Goal: Information Seeking & Learning: Learn about a topic

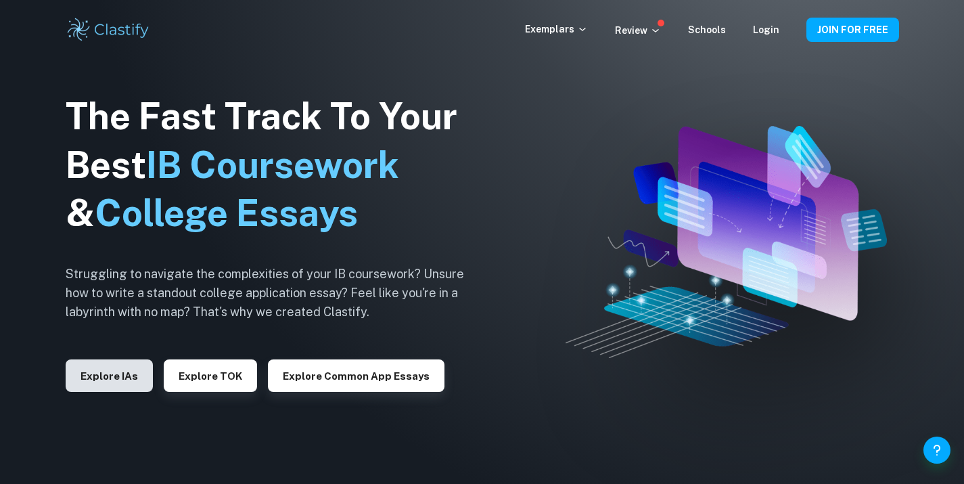
click at [130, 384] on button "Explore IAs" at bounding box center [109, 375] width 87 height 32
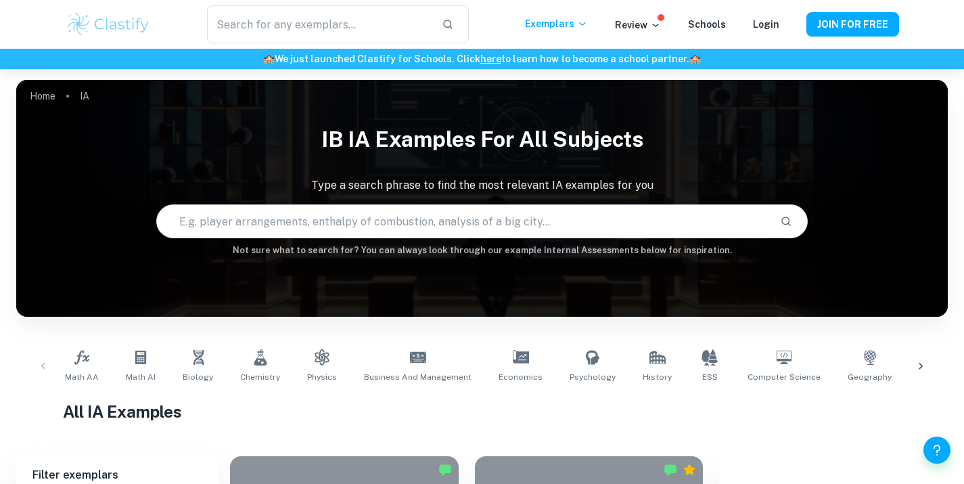
click at [384, 212] on input "text" at bounding box center [463, 221] width 613 height 38
click at [63, 366] on link "Math AA" at bounding box center [82, 366] width 45 height 45
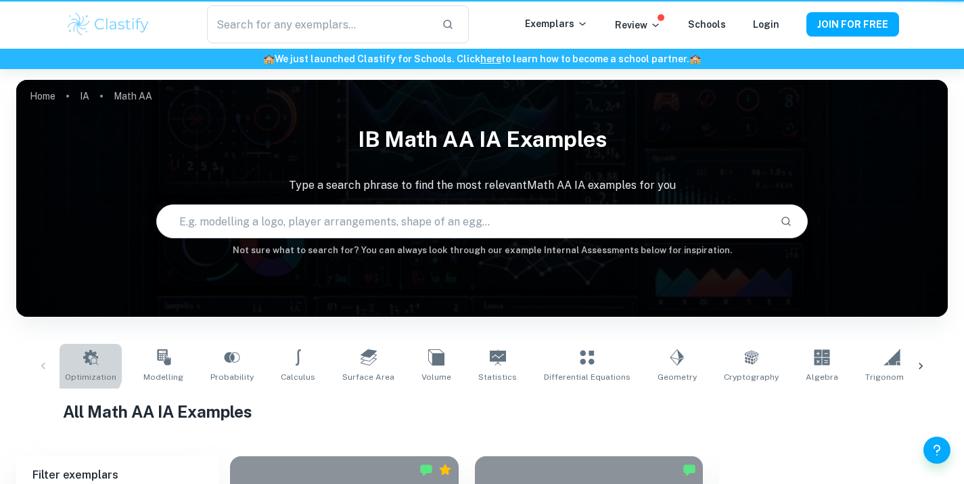
click at [70, 364] on link "Optimization" at bounding box center [91, 366] width 62 height 45
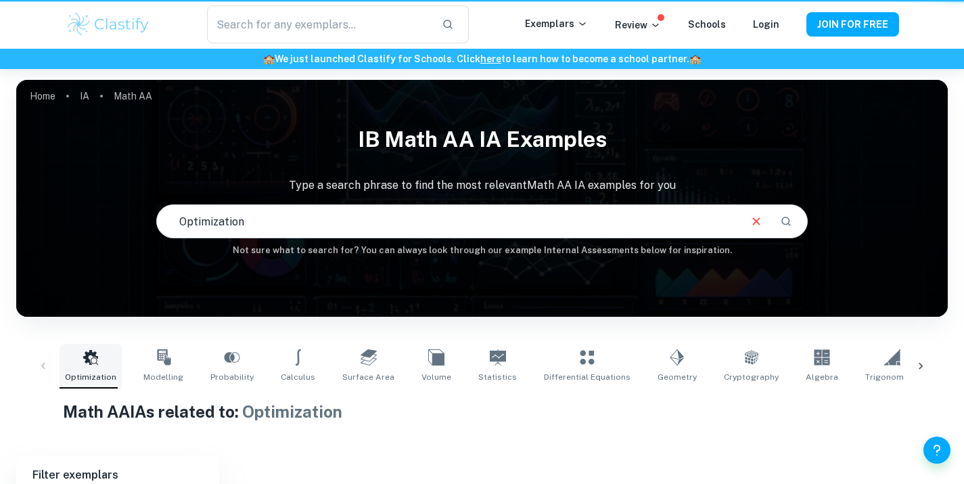
type input "Optimization"
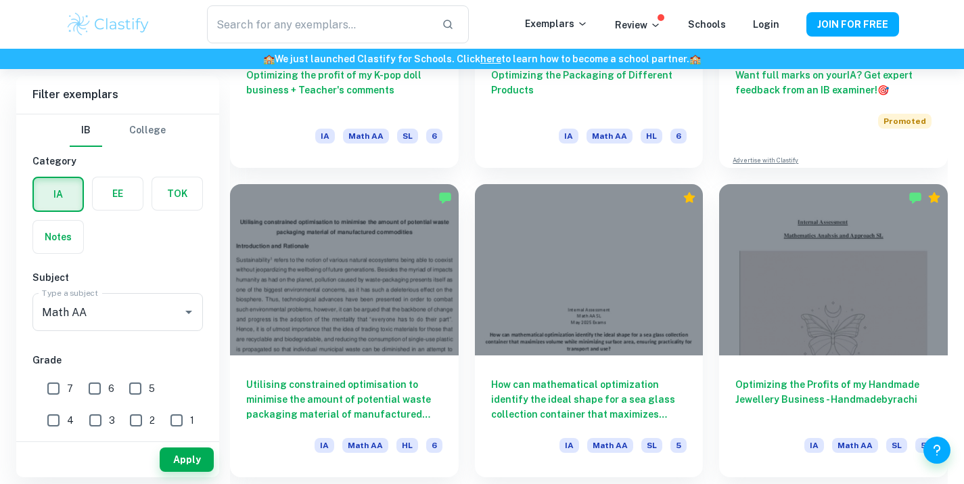
scroll to position [719, 0]
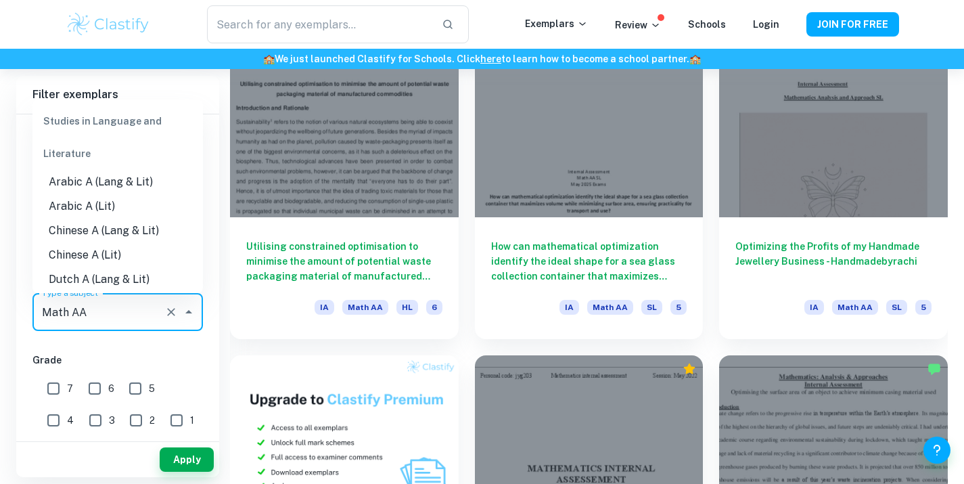
click at [88, 319] on input "Math AA" at bounding box center [99, 312] width 120 height 26
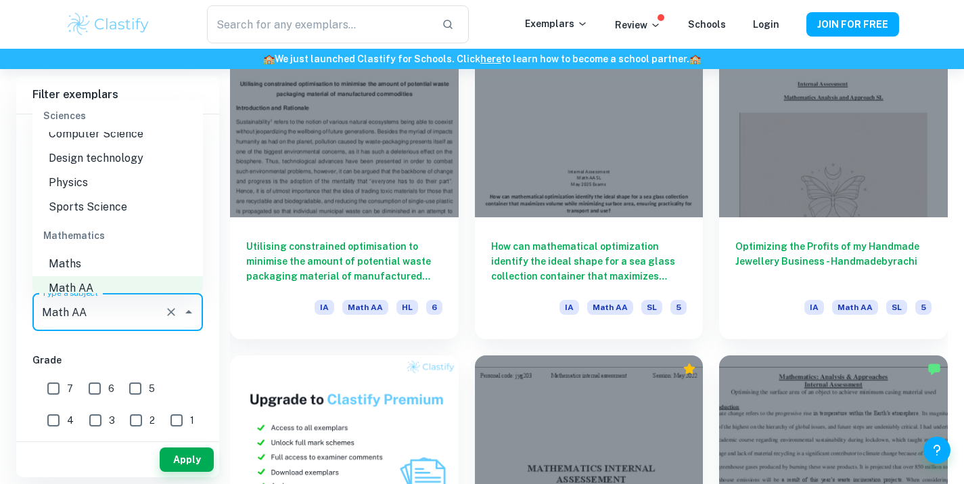
scroll to position [1826, 0]
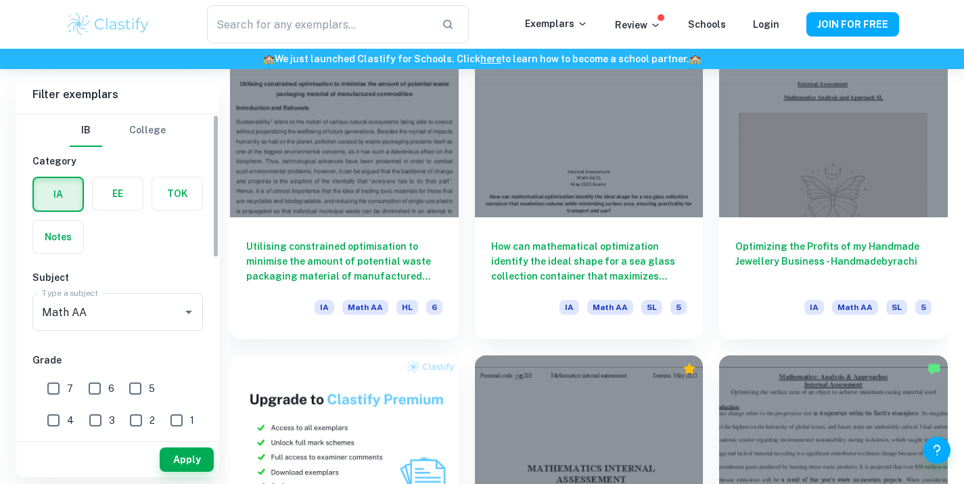
click at [139, 340] on div "IB College Category IA EE TOK Notes Subject Type a subject Math AA Type a subje…" at bounding box center [117, 473] width 203 height 719
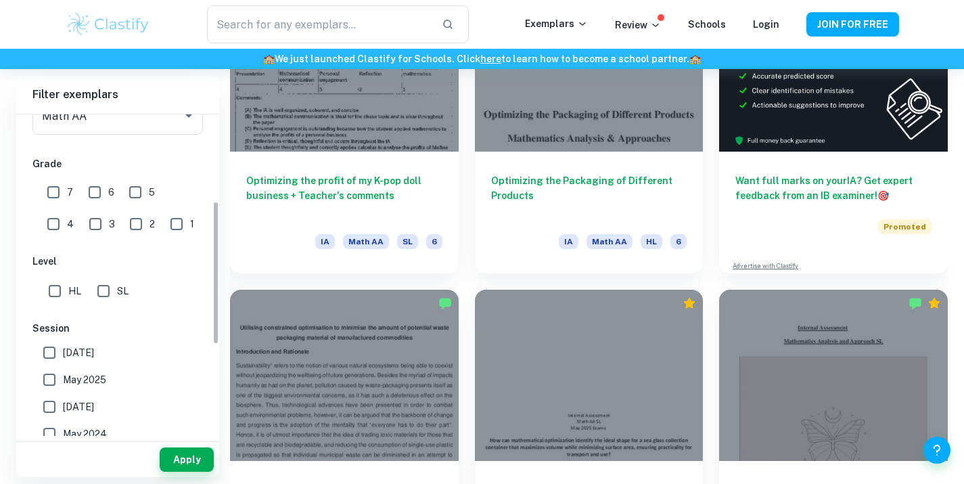
scroll to position [182, 0]
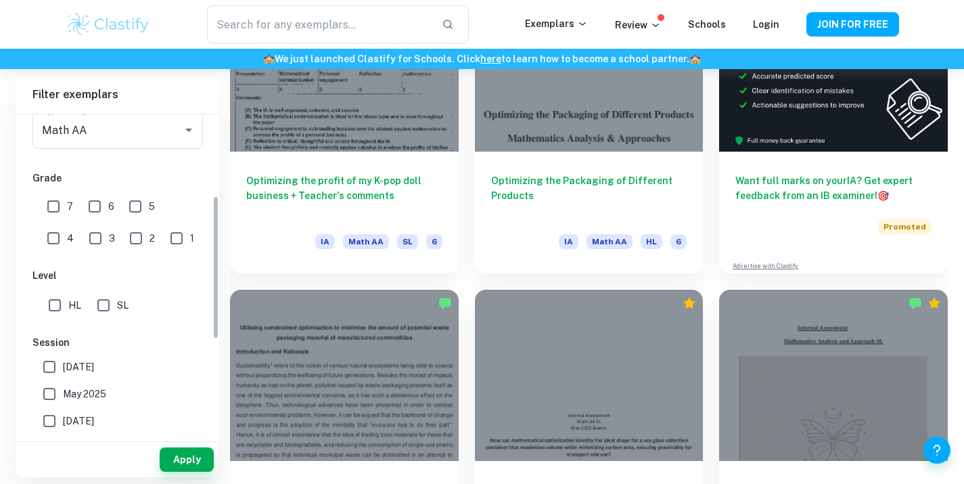
click at [108, 304] on input "SL" at bounding box center [103, 305] width 27 height 27
checkbox input "true"
click at [204, 455] on button "Apply" at bounding box center [187, 459] width 54 height 24
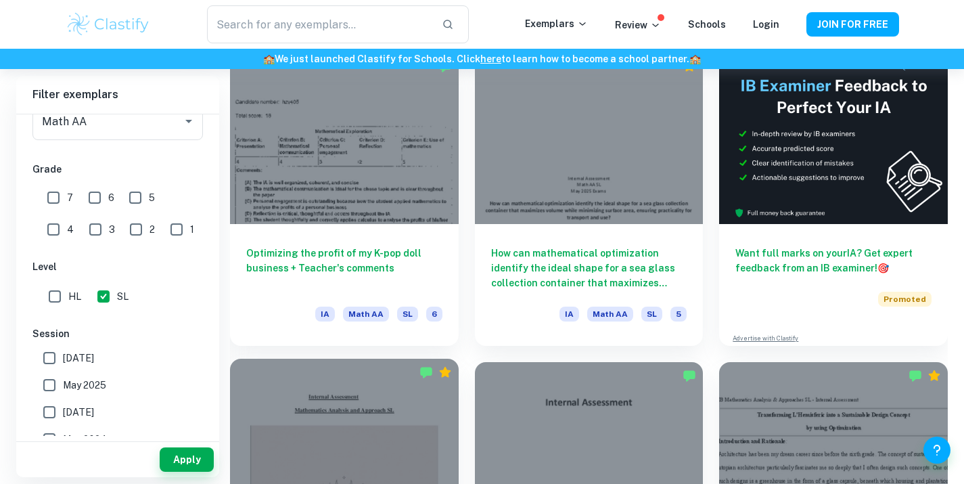
scroll to position [252, 0]
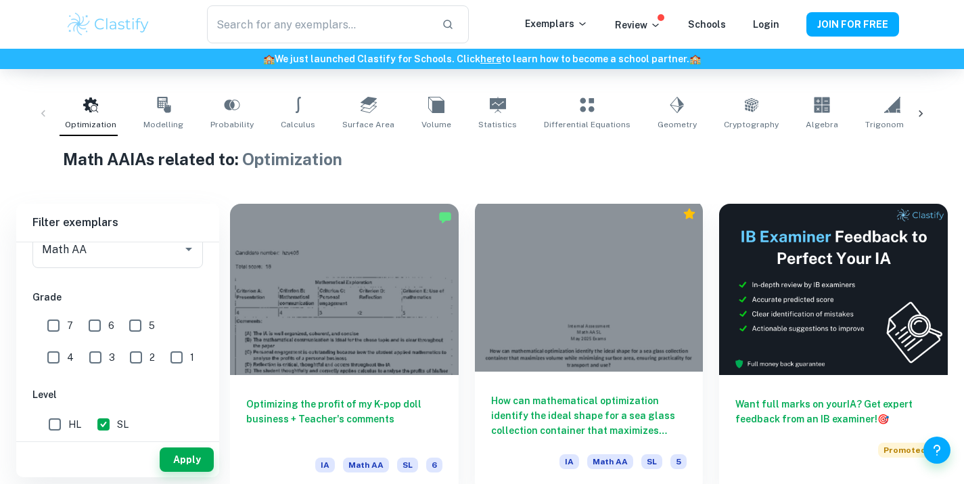
click at [591, 335] on div at bounding box center [589, 285] width 229 height 171
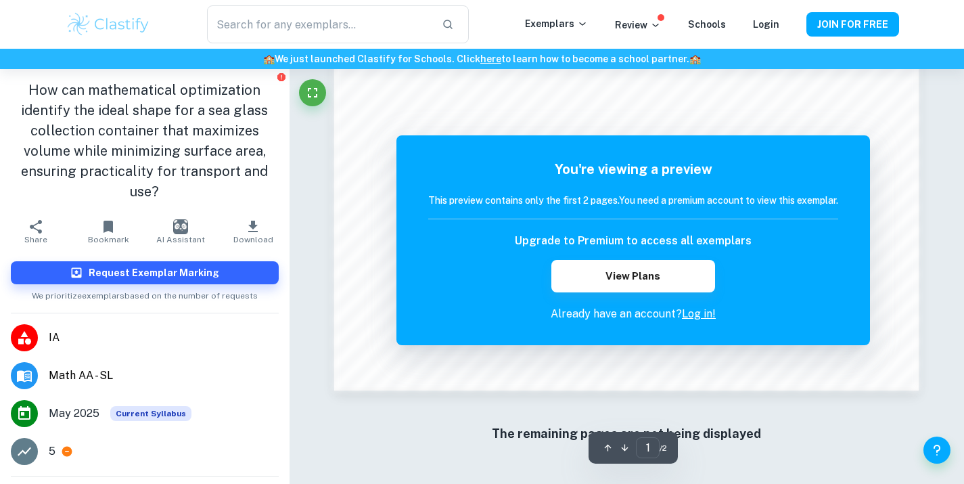
scroll to position [1212, 0]
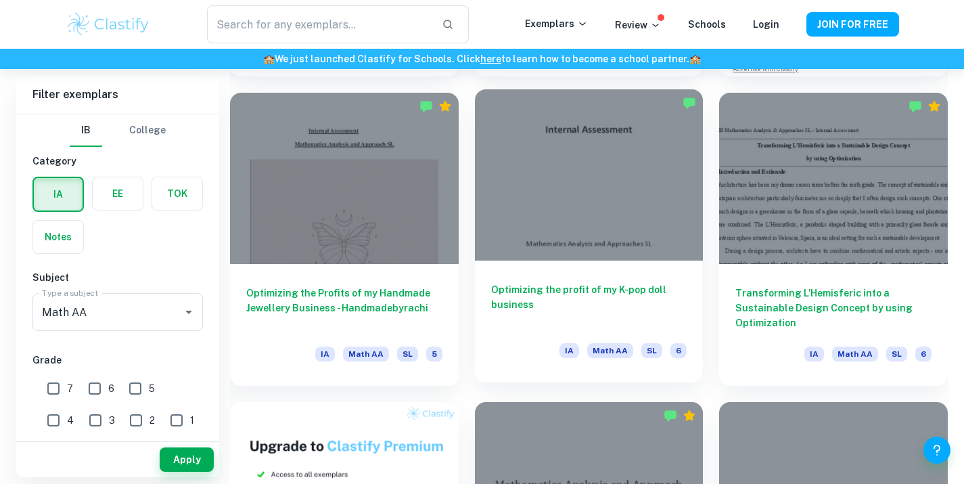
click at [572, 191] on div at bounding box center [589, 174] width 229 height 171
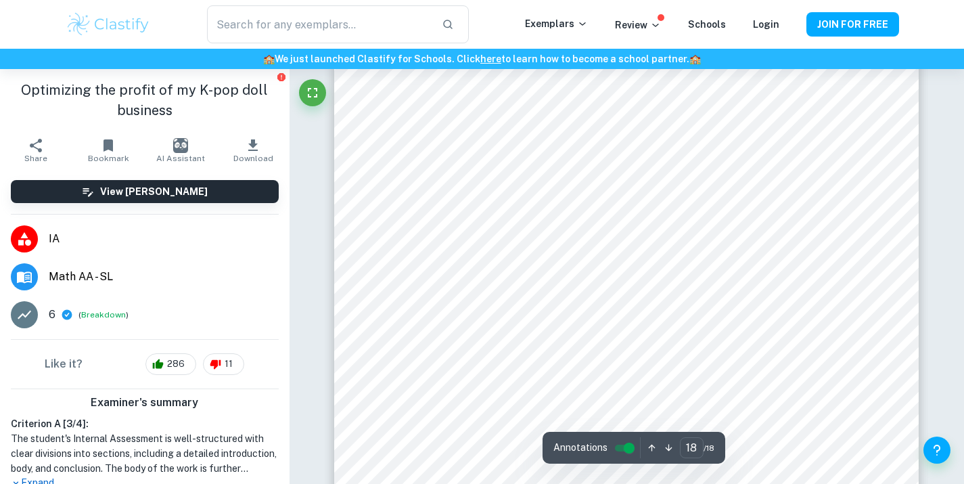
scroll to position [13368, 0]
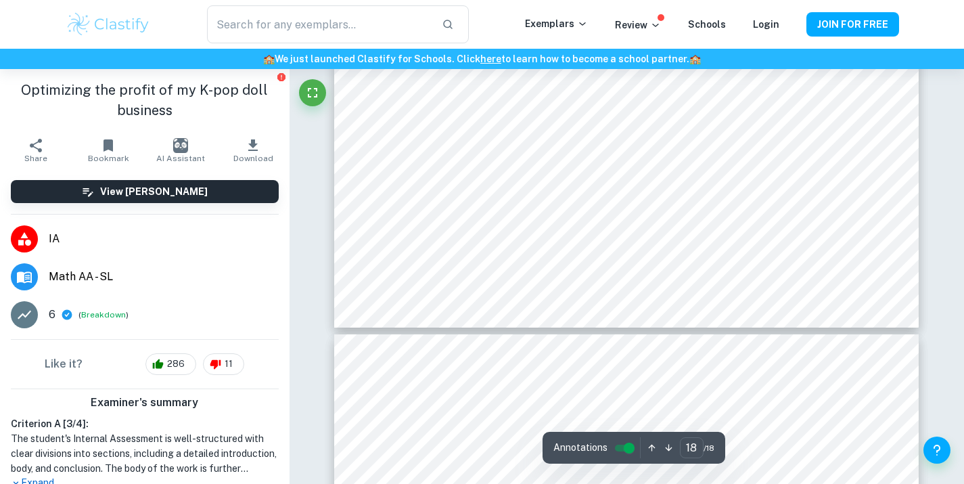
type input "17"
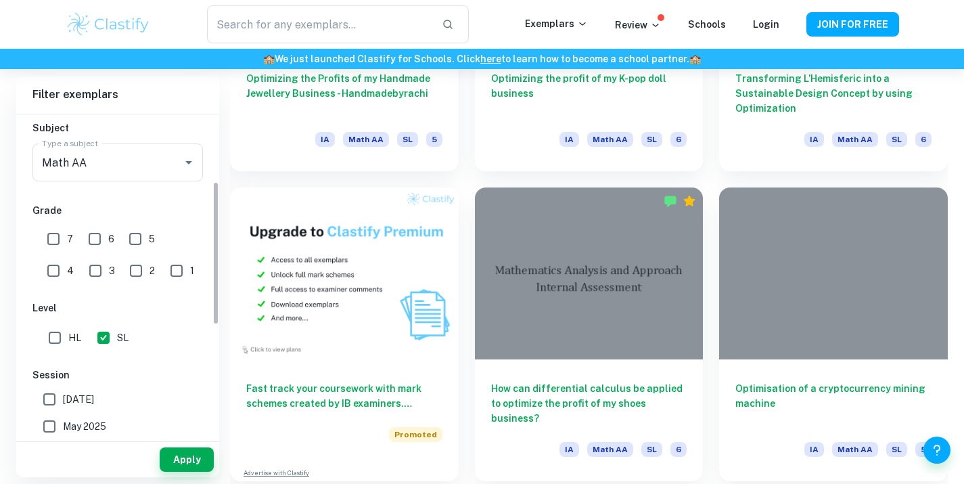
scroll to position [122, 0]
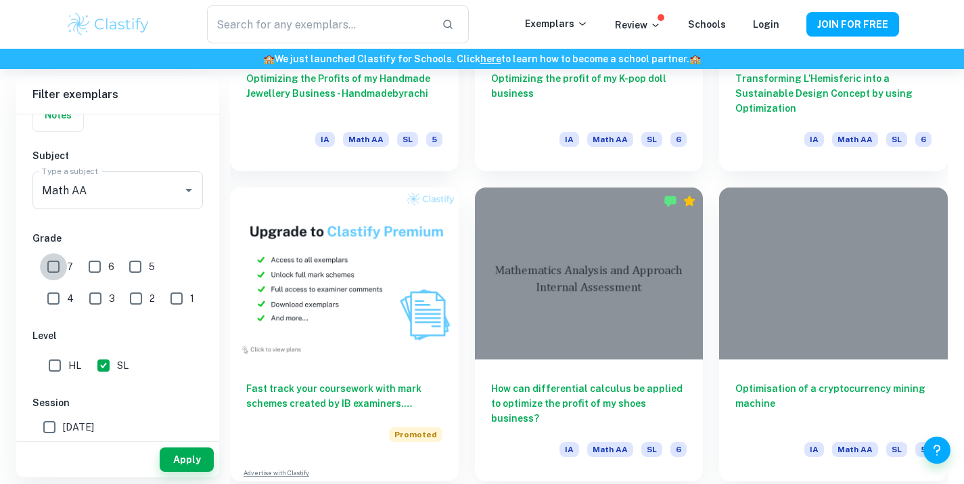
click at [57, 263] on input "7" at bounding box center [53, 266] width 27 height 27
checkbox input "true"
click at [172, 459] on button "Apply" at bounding box center [187, 459] width 54 height 24
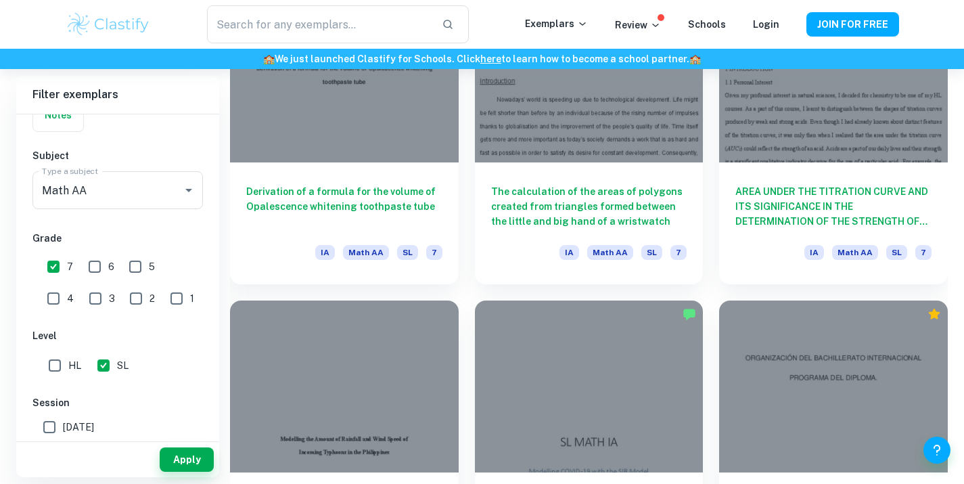
scroll to position [3282, 0]
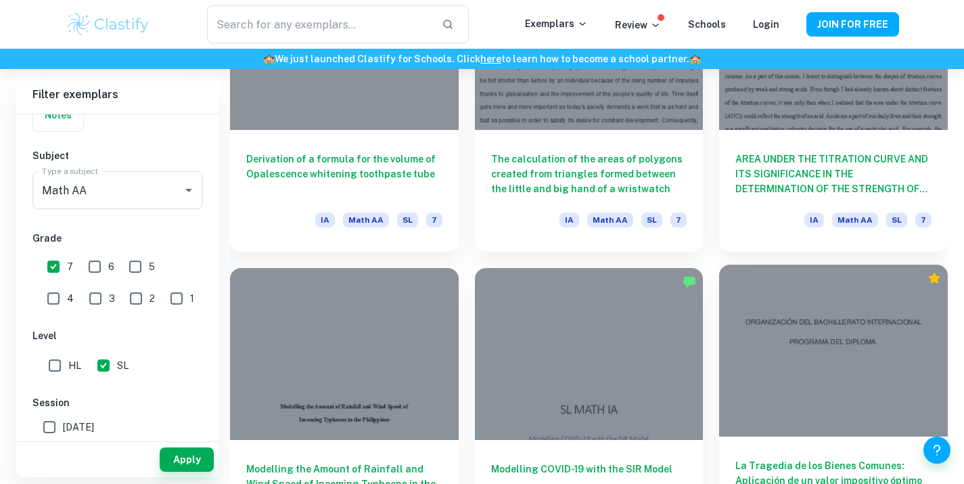
click at [805, 426] on div at bounding box center [833, 350] width 229 height 171
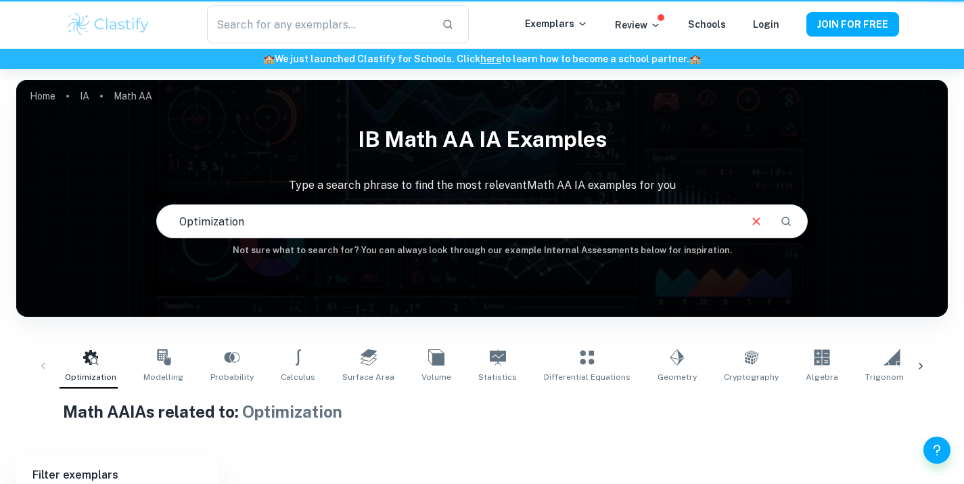
scroll to position [175, 0]
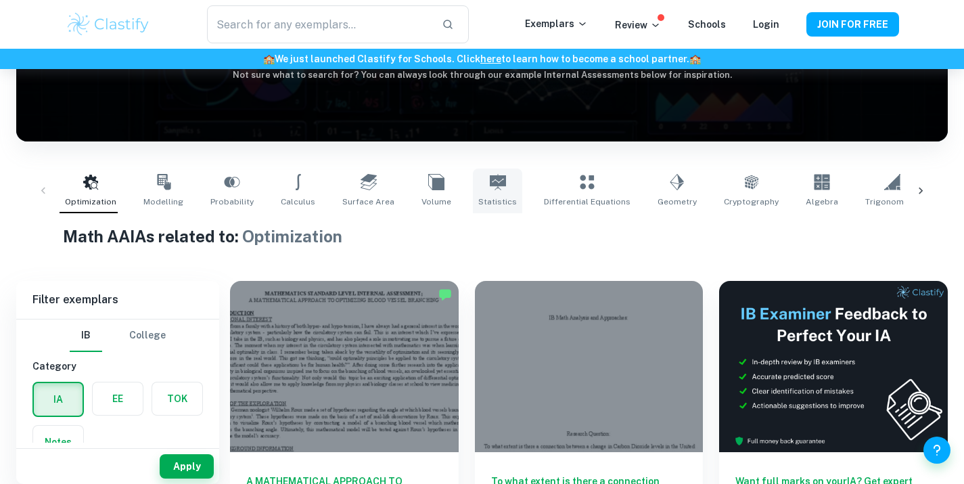
click at [490, 189] on icon at bounding box center [498, 182] width 16 height 16
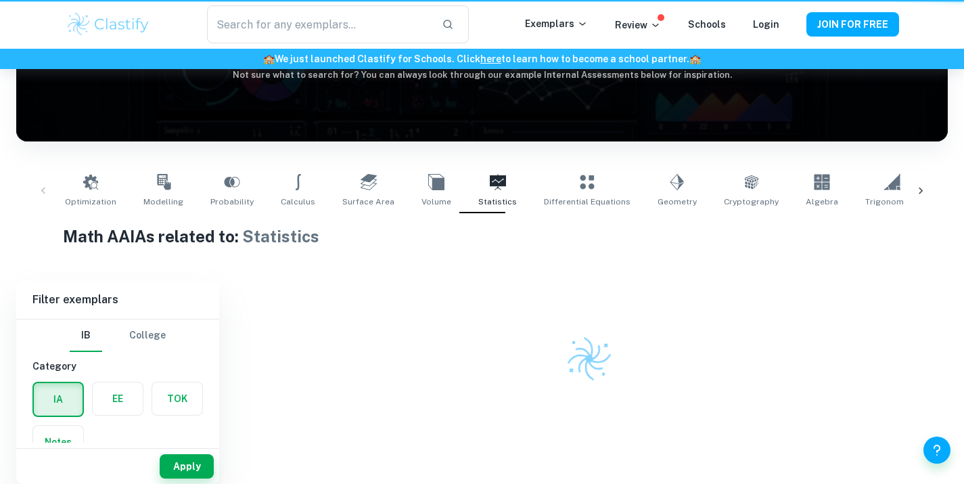
type input "Statistics"
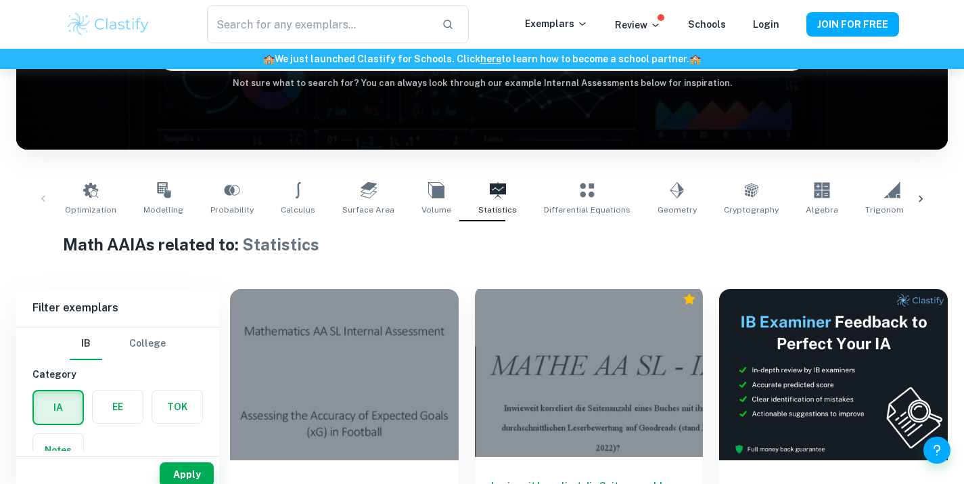
scroll to position [328, 0]
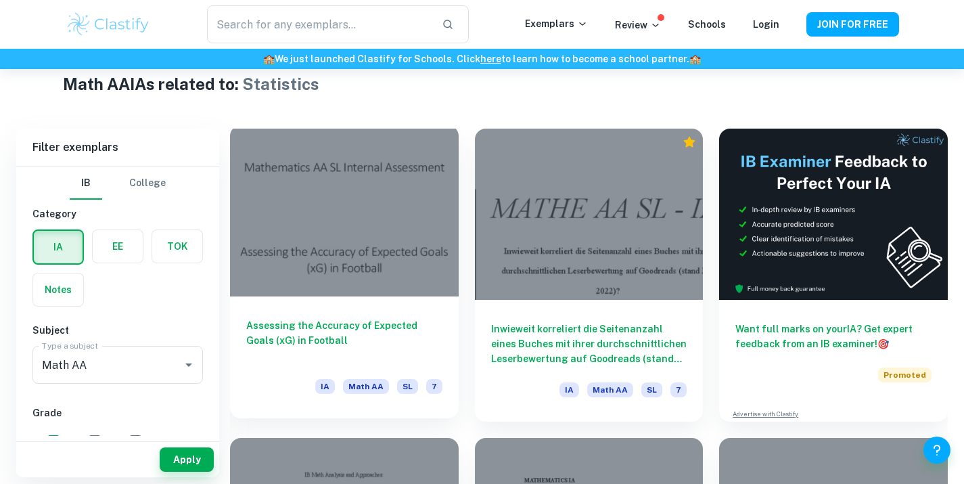
click at [346, 256] on div at bounding box center [344, 210] width 229 height 171
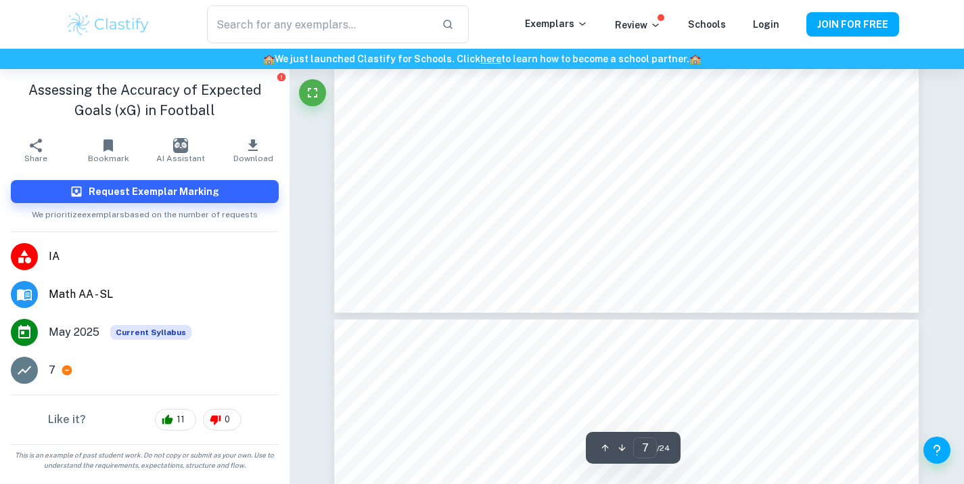
scroll to position [5290, 1]
type input "8"
